Goal: Communication & Community: Answer question/provide support

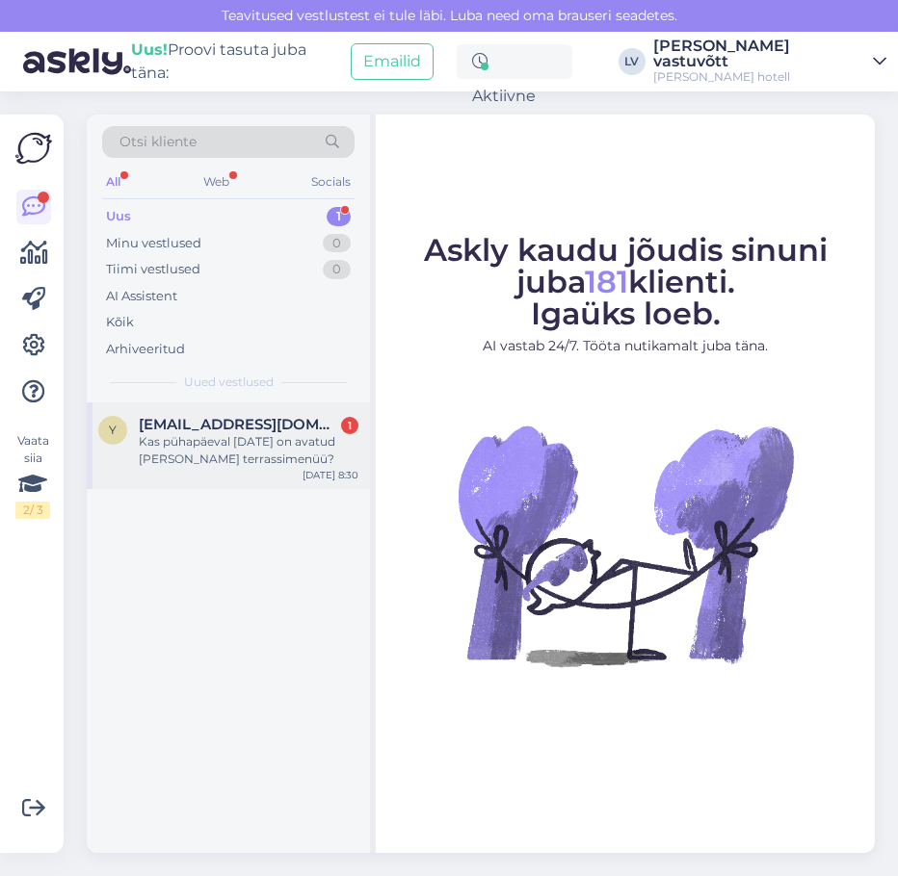
click at [306, 430] on div "[EMAIL_ADDRESS][DOMAIN_NAME] 1" at bounding box center [249, 424] width 220 height 17
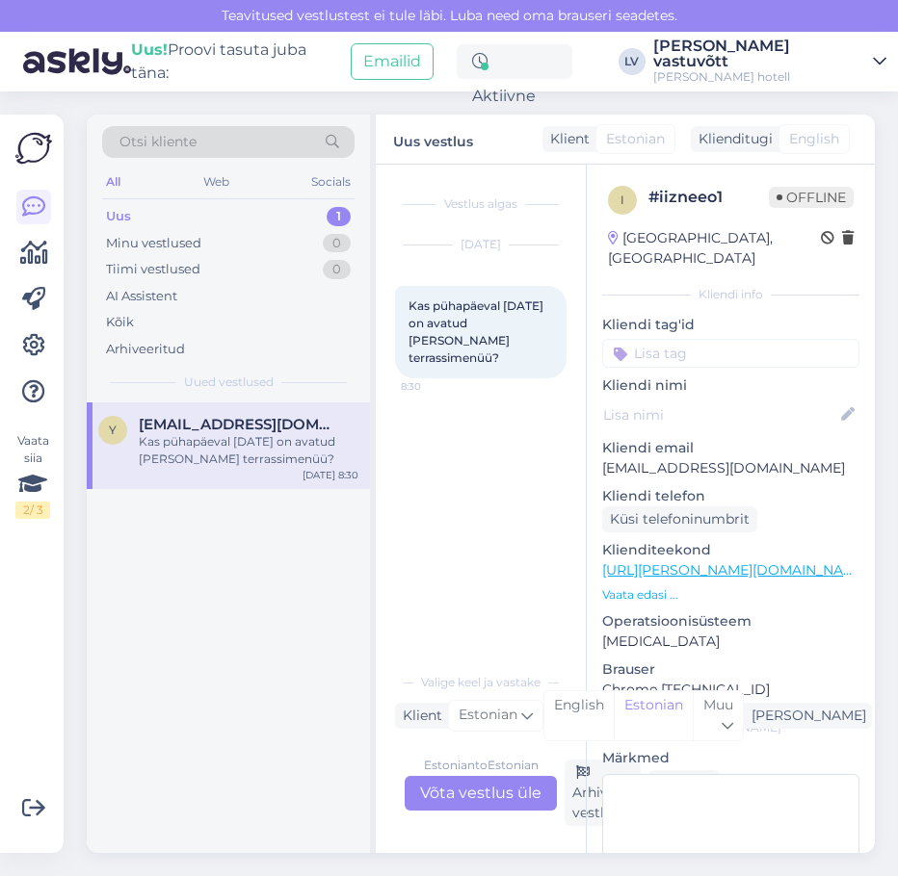
click at [517, 807] on div "Estonian to Estonian Võta vestlus üle" at bounding box center [480, 793] width 152 height 35
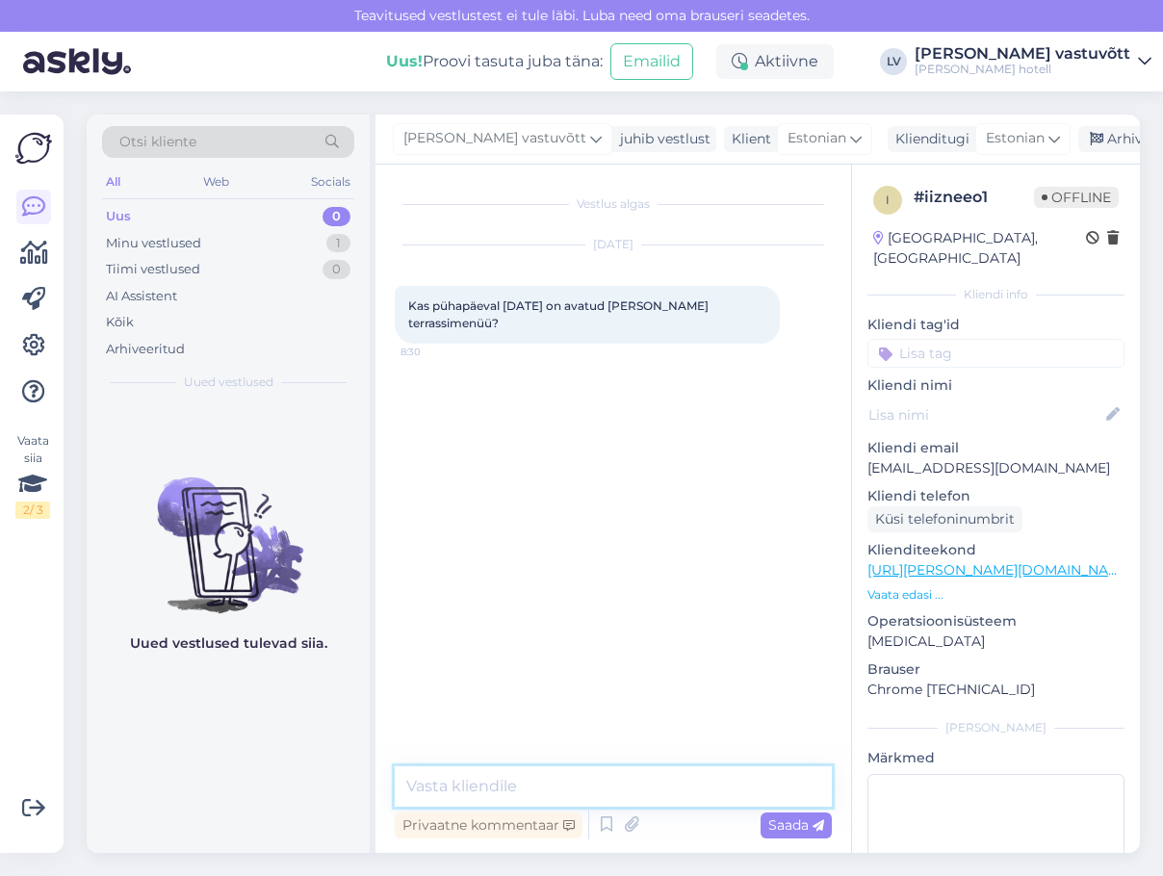
click at [564, 795] on textarea at bounding box center [613, 787] width 437 height 40
click at [422, 718] on textarea at bounding box center [613, 751] width 437 height 112
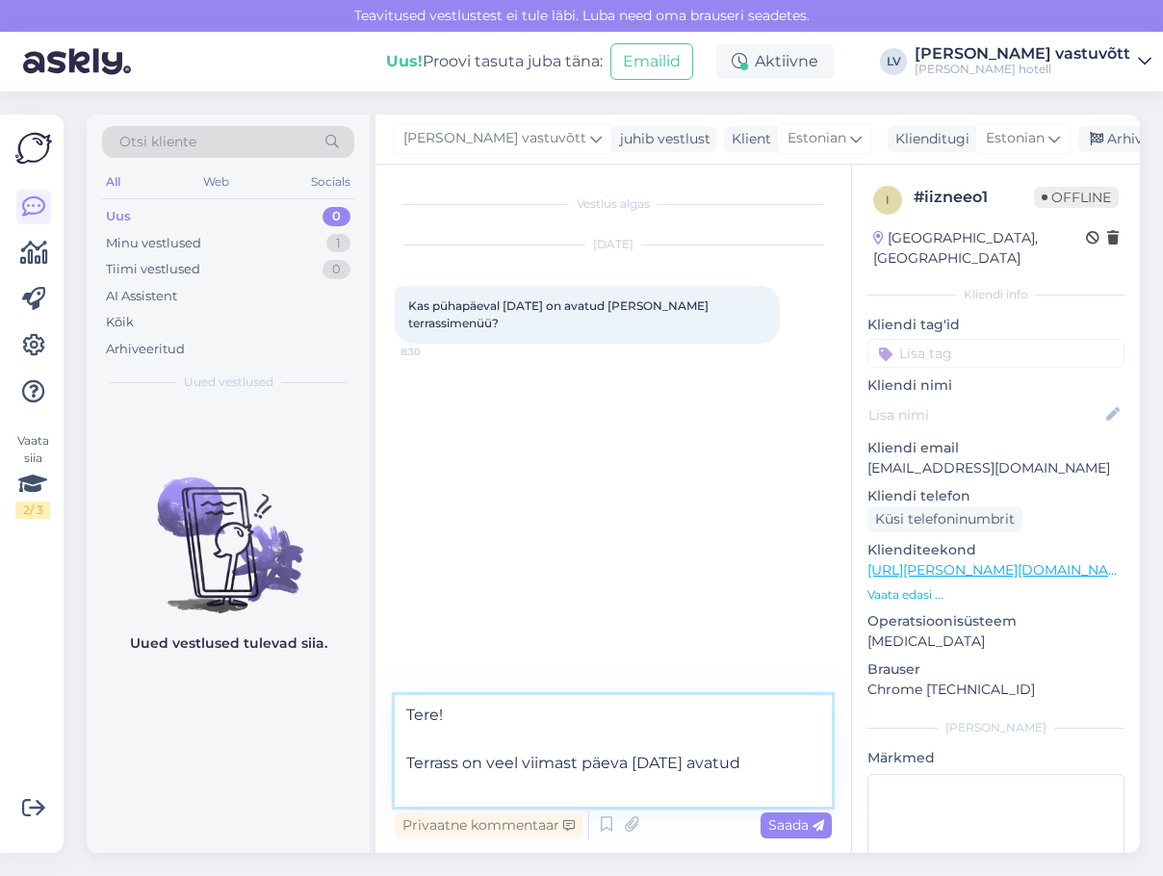
drag, startPoint x: 526, startPoint y: 760, endPoint x: 780, endPoint y: 760, distance: 254.3
click at [780, 760] on textarea "Tere! Terrass on veel viimast päeva [DATE] avatud" at bounding box center [613, 751] width 437 height 112
drag, startPoint x: 535, startPoint y: 754, endPoint x: 523, endPoint y: 759, distance: 13.4
click at [535, 754] on textarea "Tere! Terrass on veel viimast päeva [DATE] avatud" at bounding box center [613, 751] width 437 height 112
drag, startPoint x: 520, startPoint y: 764, endPoint x: 776, endPoint y: 758, distance: 256.2
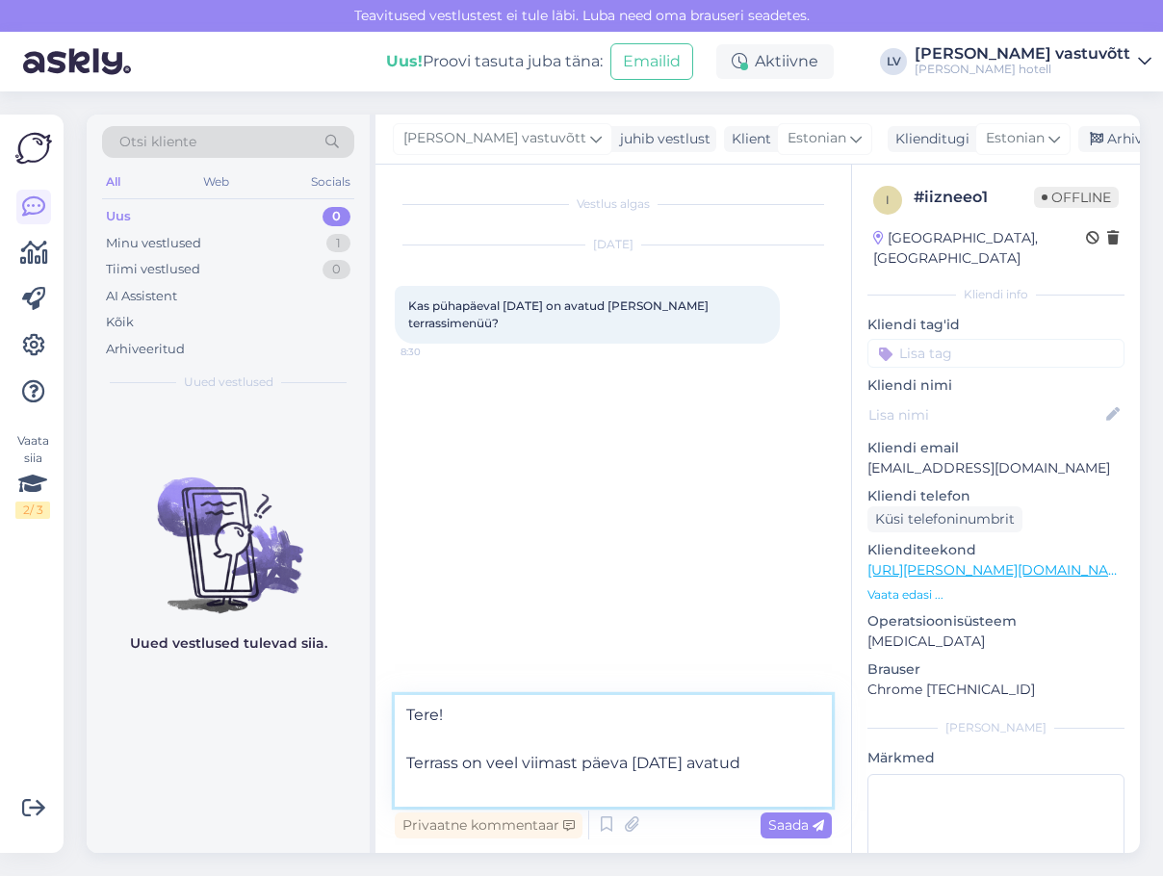
click at [776, 758] on textarea "Tere! Terrass on veel viimast päeva [DATE] avatud" at bounding box center [613, 751] width 437 height 112
click at [520, 757] on textarea "Tere! Terrass on veel viimast päeva [DATE] avatud" at bounding box center [613, 751] width 437 height 112
drag, startPoint x: 521, startPoint y: 761, endPoint x: 761, endPoint y: 756, distance: 239.9
click at [761, 756] on textarea "Tere! Terrass on veel viimast päeva [DATE] avatud" at bounding box center [613, 751] width 437 height 112
click at [733, 753] on textarea "Tere! Terrass on avatud kuni [DATE] (k.a.)" at bounding box center [613, 751] width 437 height 112
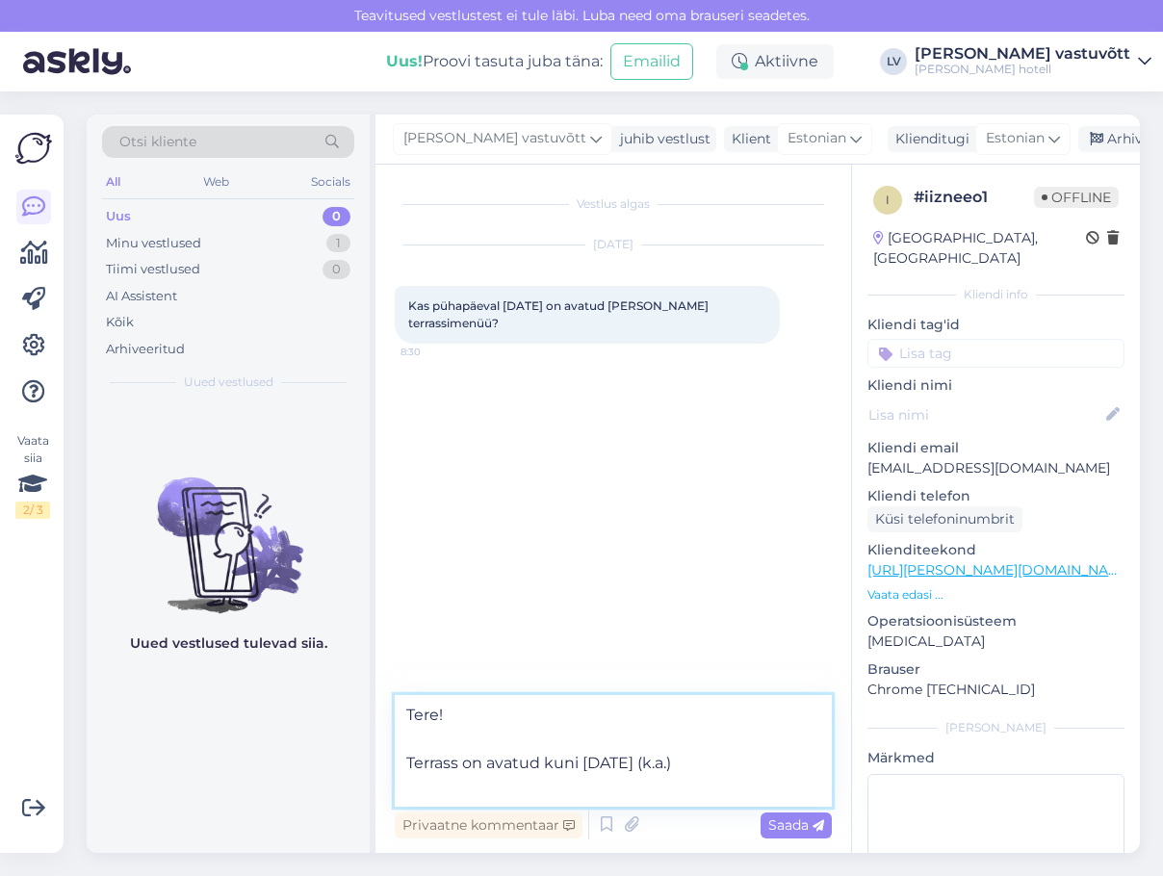
click at [461, 762] on textarea "Tere! Terrass on avatud kuni [DATE] (k.a.)" at bounding box center [613, 751] width 437 height 112
click at [540, 762] on textarea "Tere! Terrass on avatud kuni [DATE] (k.a.)" at bounding box center [613, 751] width 437 height 112
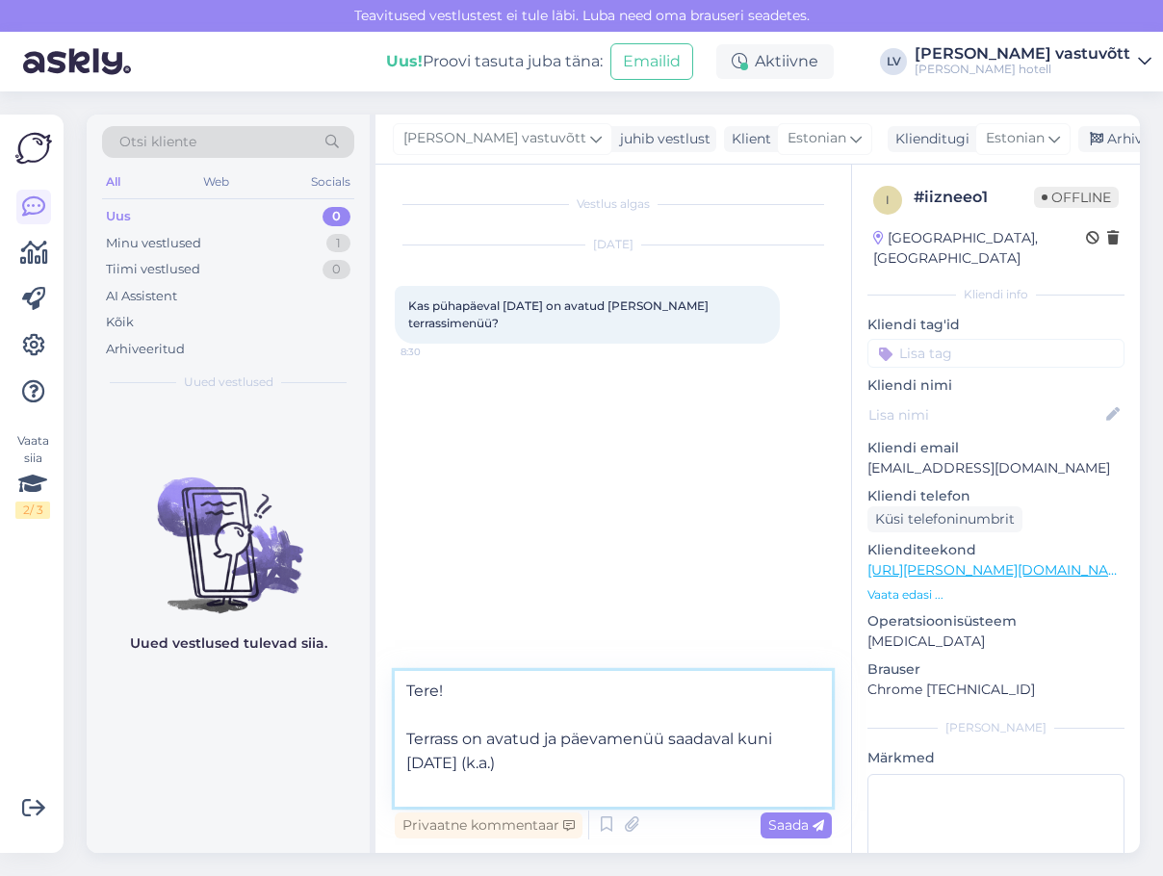
click at [475, 739] on textarea "Tere! Terrass on avatud ja päevamenüü saadaval kuni [DATE] (k.a.)" at bounding box center [613, 739] width 437 height 136
click at [654, 753] on textarea "Tere! Terrass on avatud ja päevamenüü saadaval kuni [DATE] (k.a.)" at bounding box center [613, 739] width 437 height 136
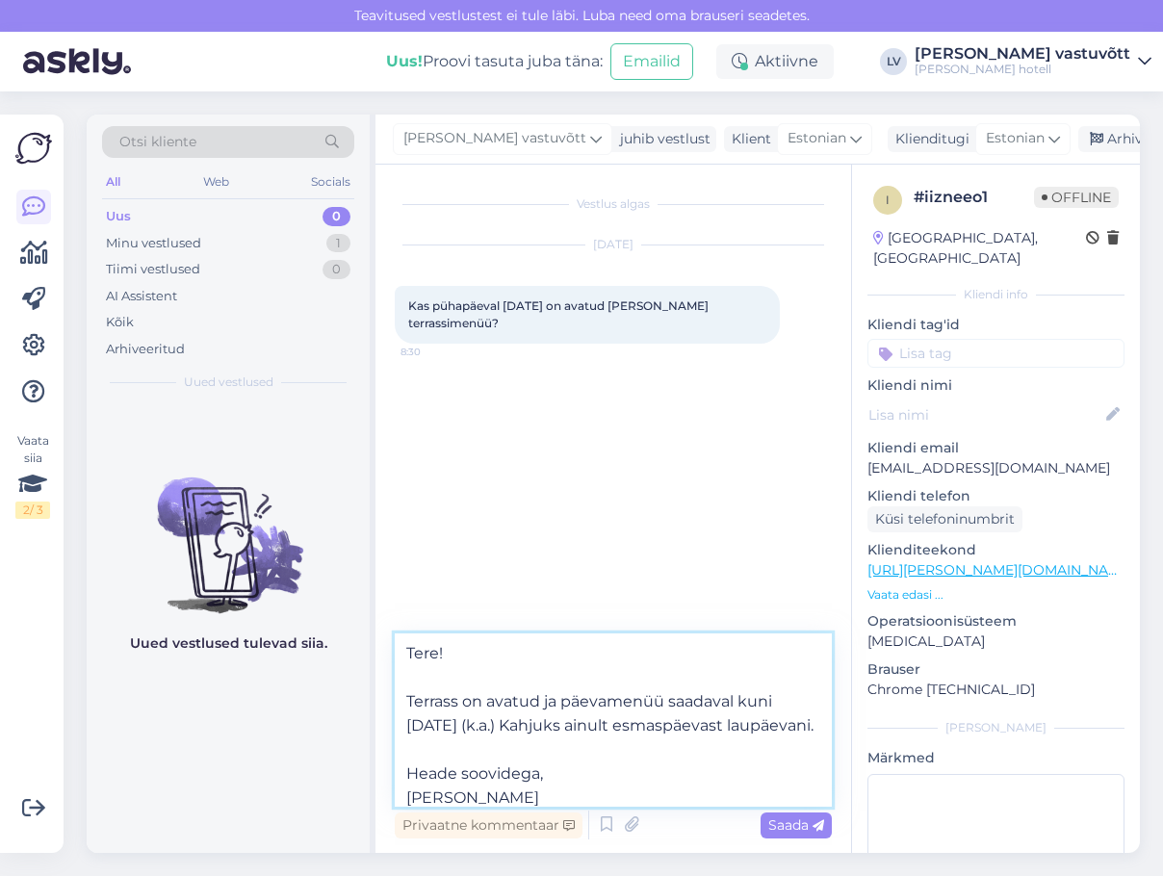
drag, startPoint x: 544, startPoint y: 701, endPoint x: 558, endPoint y: 697, distance: 14.0
click at [558, 697] on textarea "Tere! Terrass on avatud ja päevamenüü saadaval kuni [DATE] (k.a.) Kahjuks ainul…" at bounding box center [613, 720] width 437 height 173
click at [689, 704] on textarea "Tere! Terrass on avatud ning päevamenüü saadaval kuni [DATE] (k.a.) Kahjuks ain…" at bounding box center [613, 720] width 437 height 173
drag, startPoint x: 639, startPoint y: 729, endPoint x: 571, endPoint y: 729, distance: 67.4
click at [571, 729] on textarea "Tere! Terrass on avatud ning päevamenüü on saadaval kuni [DATE] (k.a.) Kahjuks …" at bounding box center [613, 720] width 437 height 173
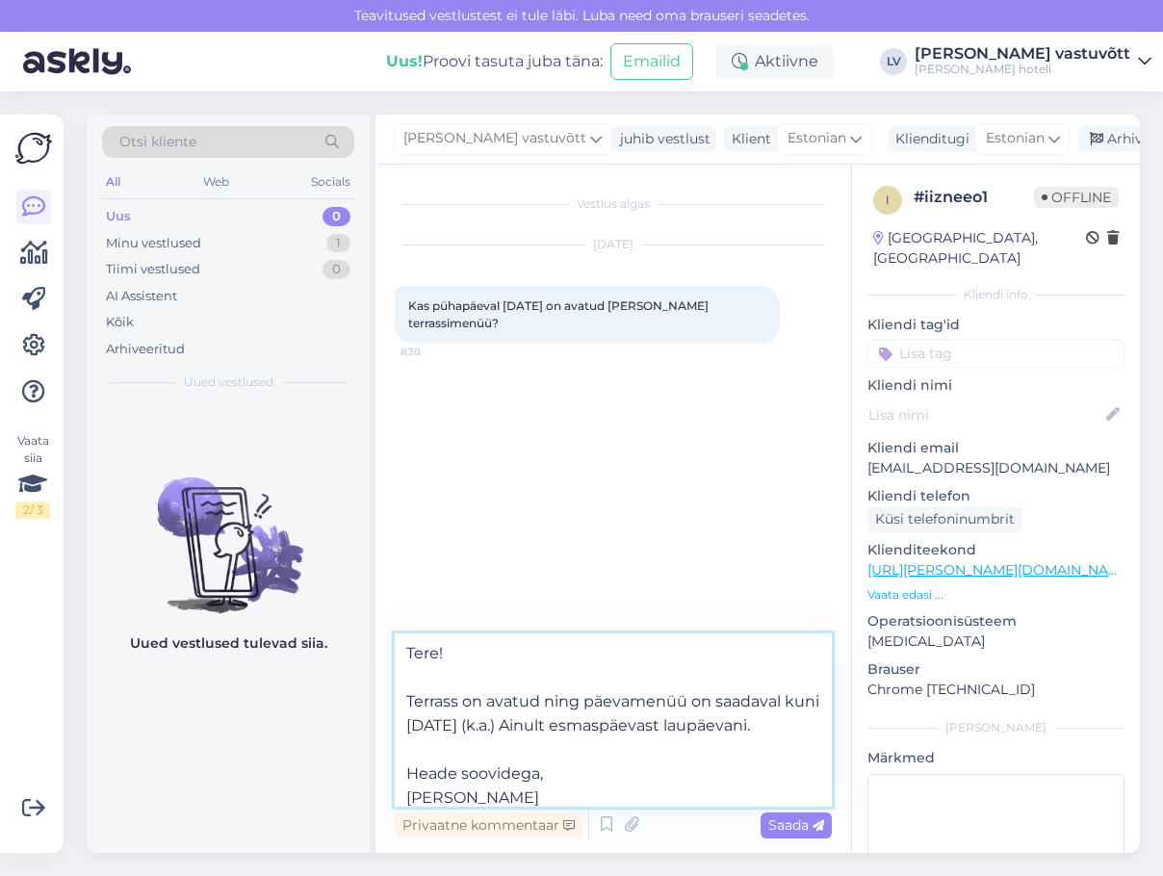
click at [568, 744] on textarea "Tere! Terrass on avatud ning päevamenüü on saadaval kuni [DATE] (k.a.) Ainult e…" at bounding box center [613, 720] width 437 height 173
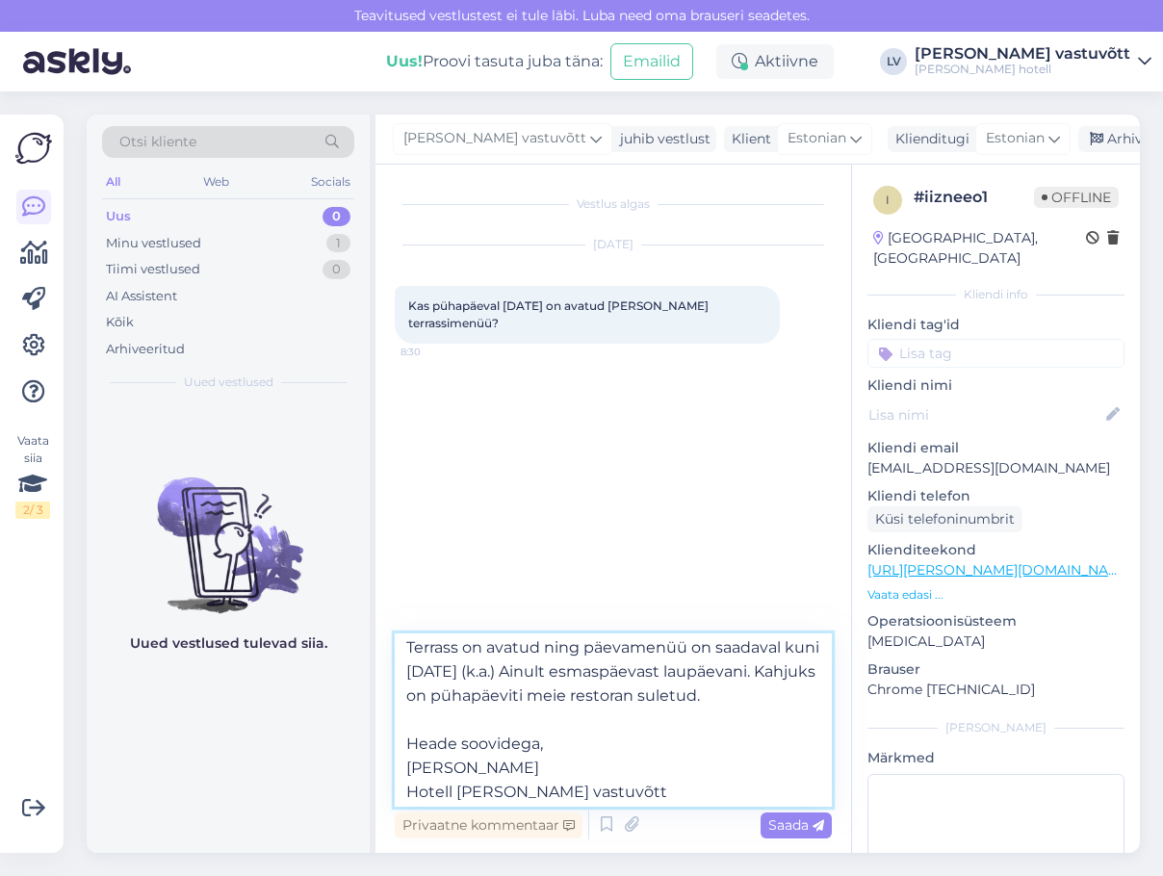
scroll to position [83, 0]
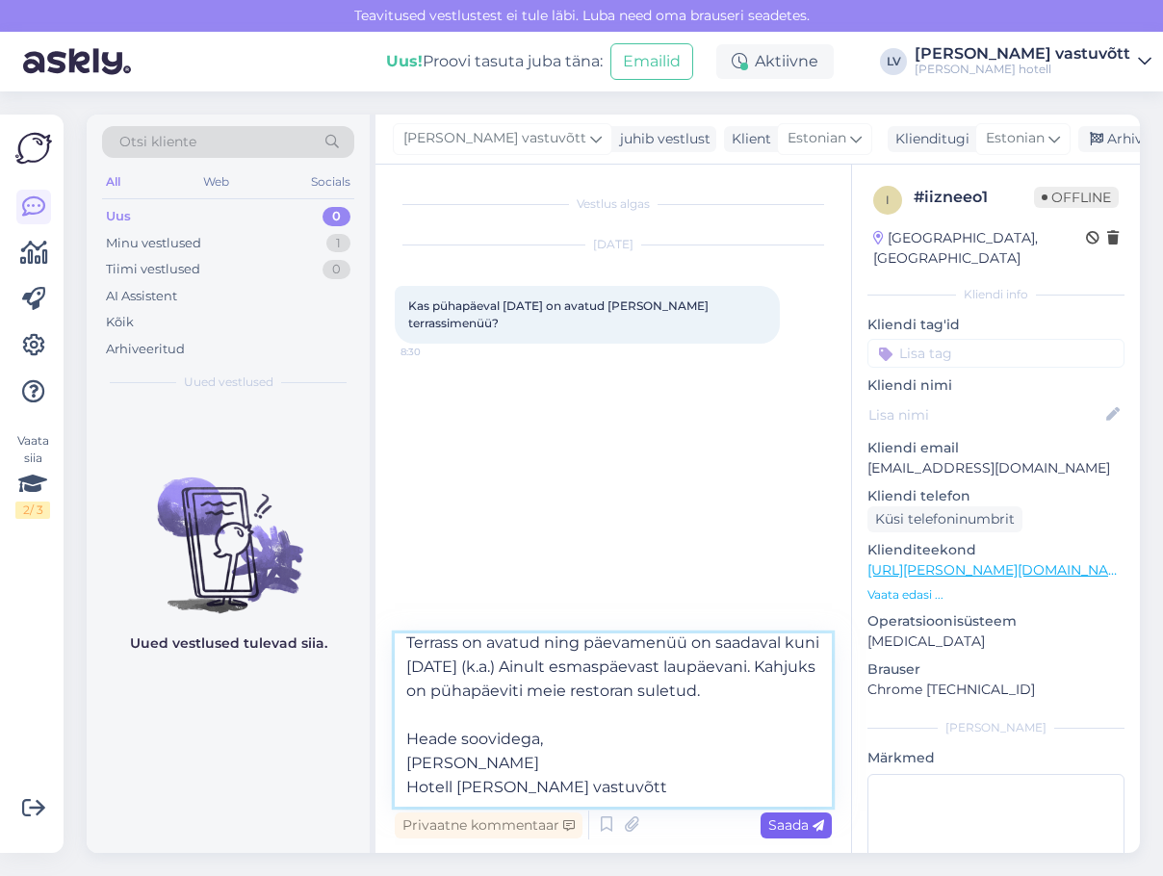
type textarea "Tere! Terrass on avatud ning päevamenüü on saadaval kuni [DATE] (k.a.) Ainult e…"
click at [815, 821] on icon at bounding box center [819, 827] width 12 height 12
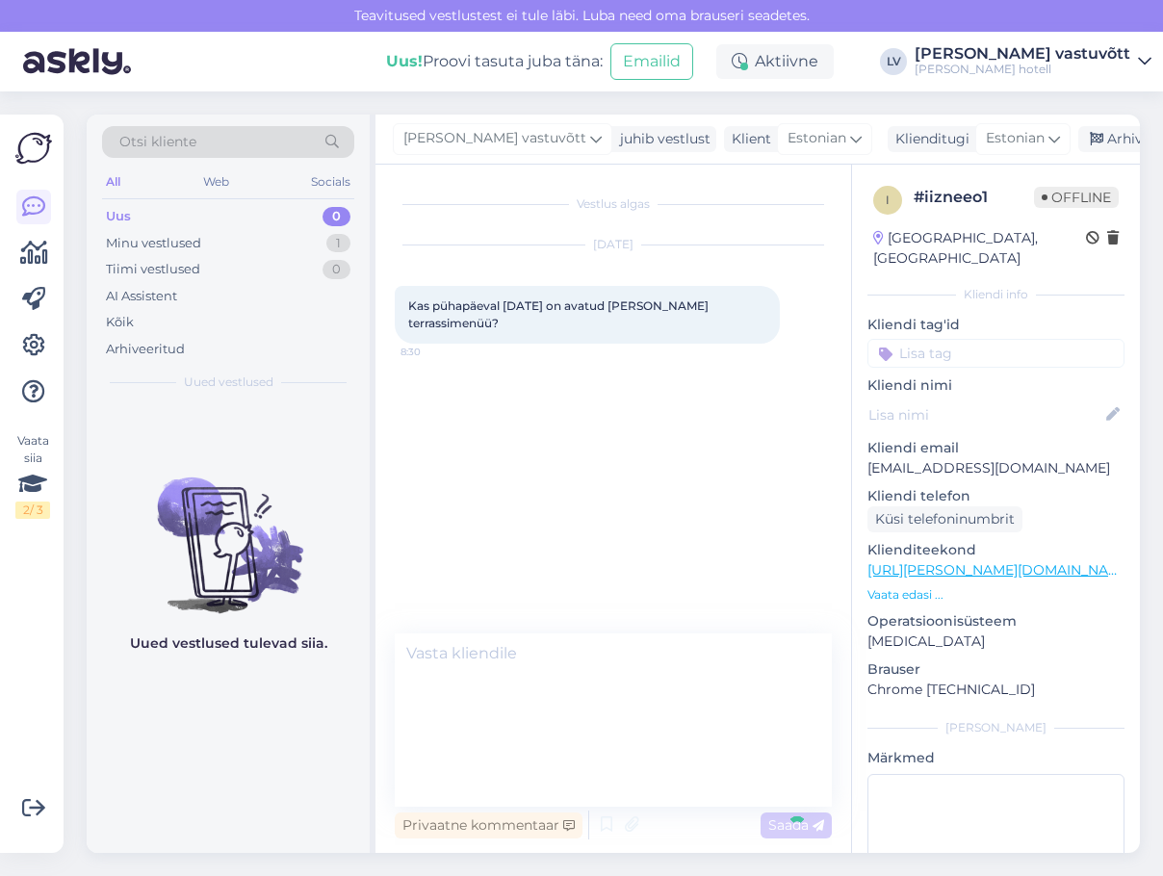
scroll to position [0, 0]
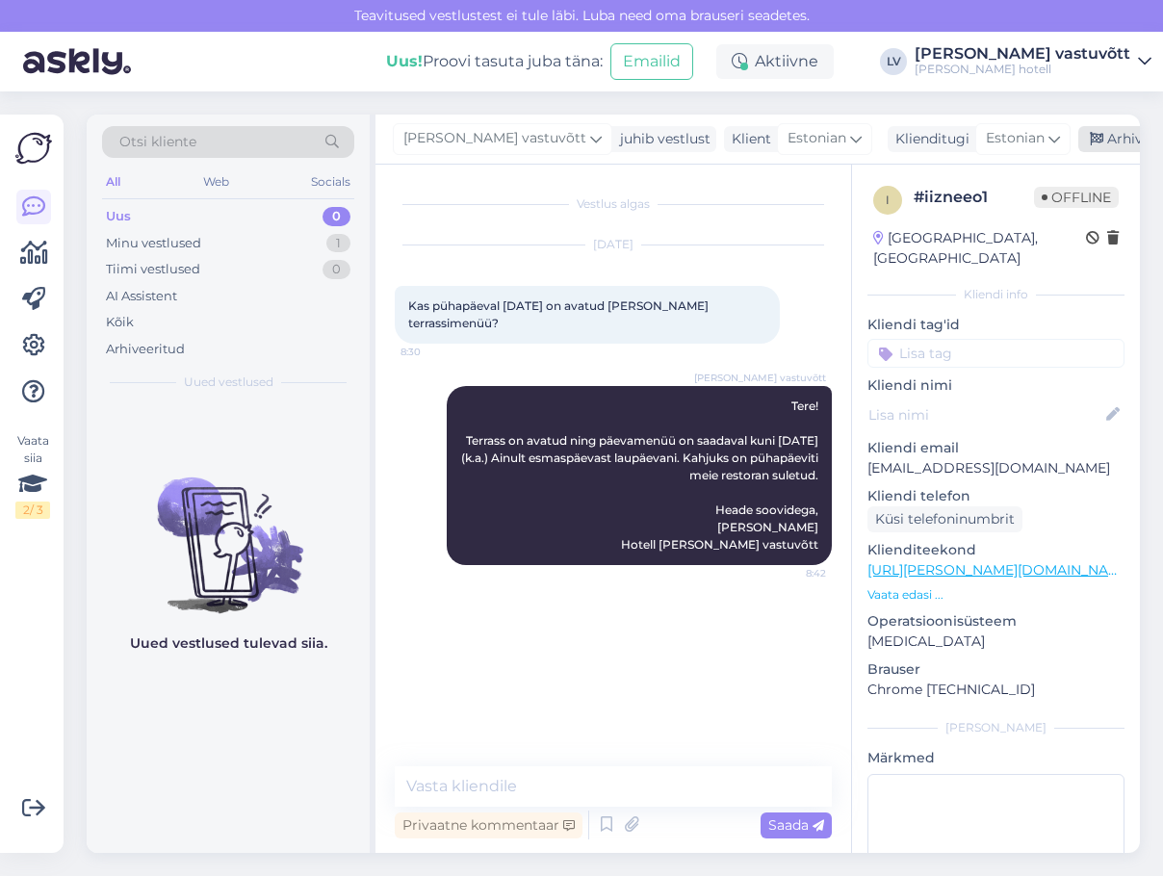
click at [1079, 147] on div "Arhiveeri vestlus" at bounding box center [1153, 139] width 148 height 26
